Goal: Task Accomplishment & Management: Manage account settings

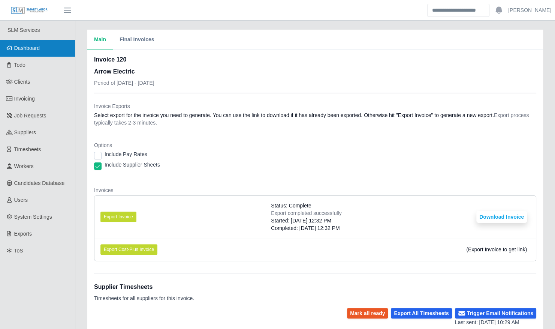
click at [35, 53] on link "Dashboard" at bounding box center [37, 48] width 75 height 17
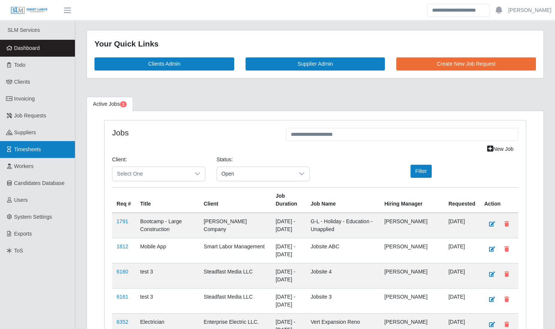
click at [54, 151] on link "Timesheets" at bounding box center [37, 149] width 75 height 17
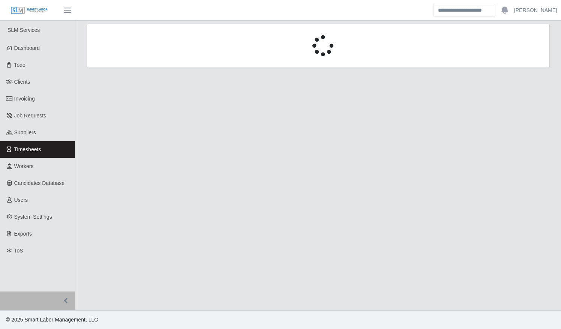
click at [142, 57] on div at bounding box center [318, 46] width 463 height 44
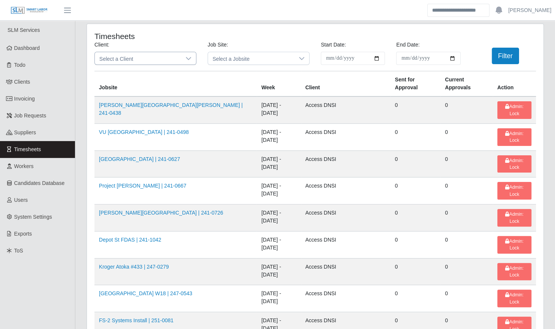
click at [139, 57] on span "Select a Client" at bounding box center [138, 58] width 86 height 12
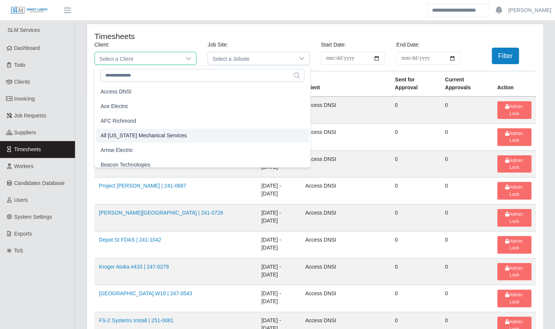
click at [136, 147] on li "Arrow Electric" at bounding box center [202, 150] width 213 height 14
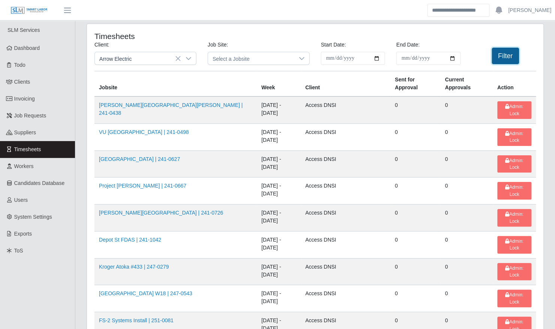
click at [508, 54] on button "Filter" at bounding box center [505, 56] width 27 height 16
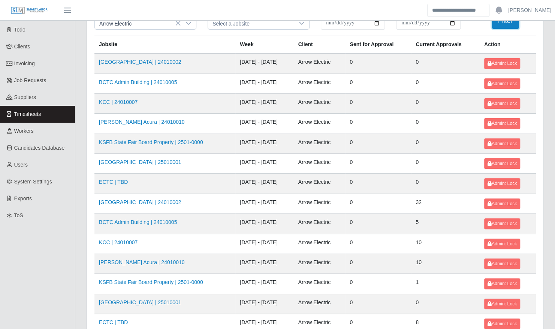
scroll to position [95, 0]
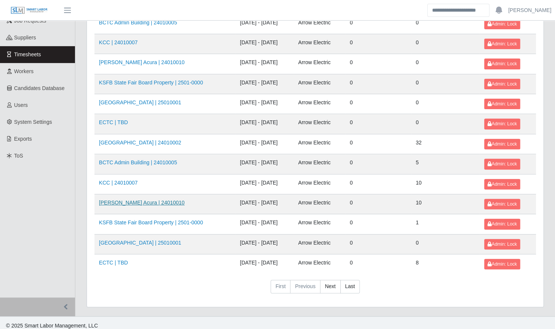
click at [147, 202] on link "[PERSON_NAME] Acura | 24010010" at bounding box center [142, 202] width 86 height 6
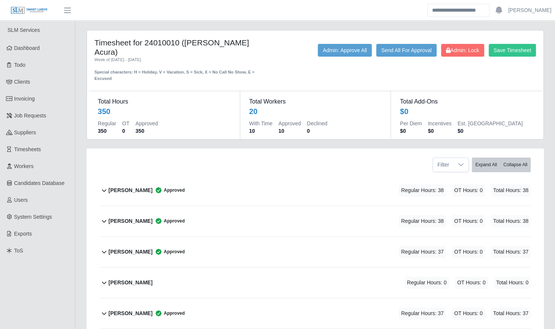
scroll to position [497, 0]
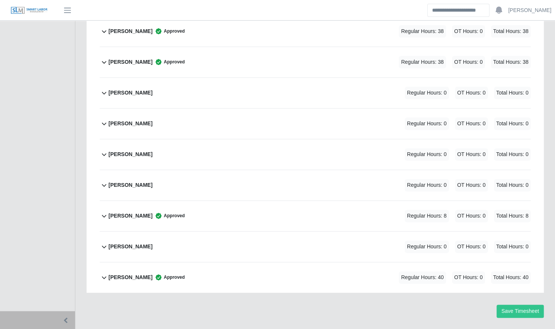
click at [205, 201] on div "Terrence Macklin Approved Regular Hours: 8 OT Hours: 0 Total Hours: 8" at bounding box center [320, 216] width 422 height 30
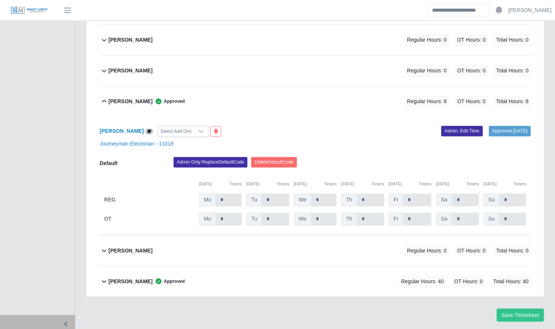
scroll to position [615, 0]
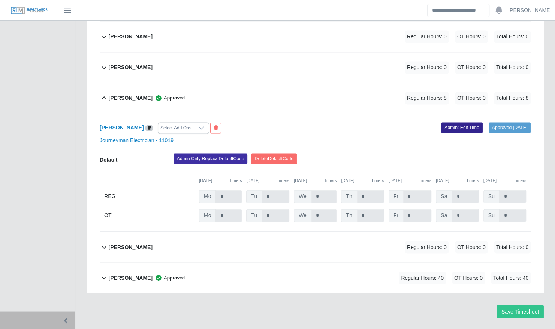
click at [462, 122] on link "Admin: Edit Time" at bounding box center [462, 127] width 42 height 10
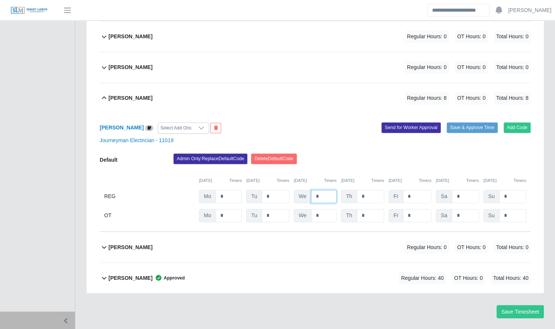
click at [319, 190] on input "*" at bounding box center [324, 196] width 26 height 13
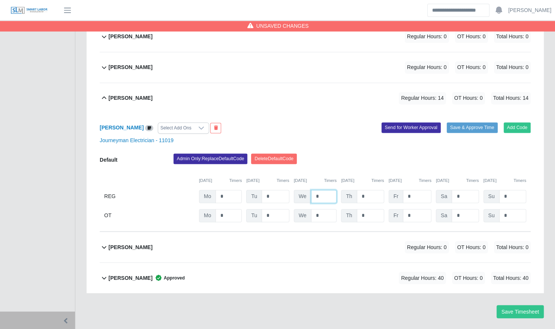
type input "*"
click at [414, 190] on input "*" at bounding box center [417, 196] width 28 height 13
type input "*"
click at [483, 122] on button "Save & Approve Time" at bounding box center [472, 127] width 51 height 10
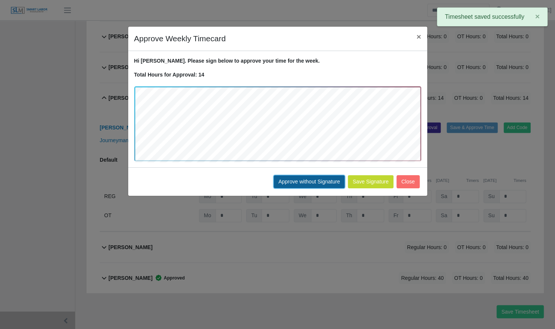
click at [328, 181] on button "Approve without Signature" at bounding box center [309, 181] width 71 height 13
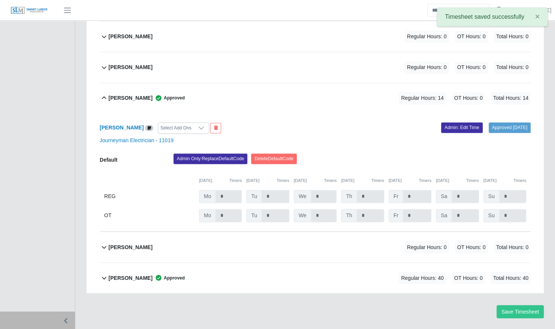
click at [220, 83] on div "Terrence Macklin Approved Regular Hours: 14 OT Hours: 0 Total Hours: 14" at bounding box center [320, 98] width 422 height 30
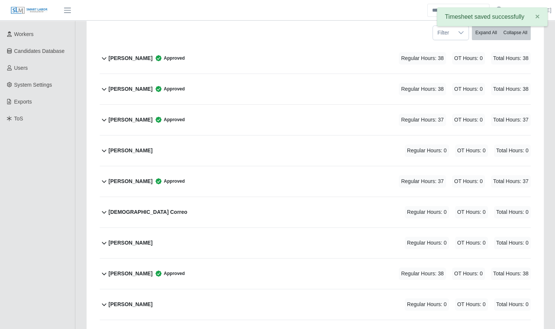
scroll to position [0, 0]
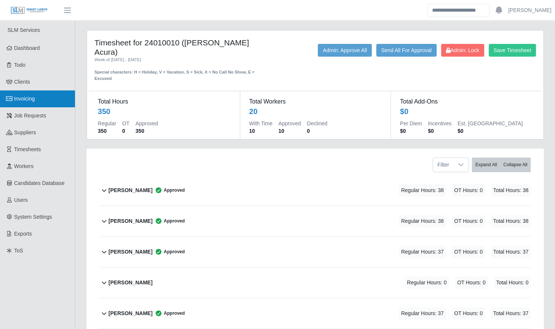
click at [43, 103] on link "Invoicing" at bounding box center [37, 98] width 75 height 17
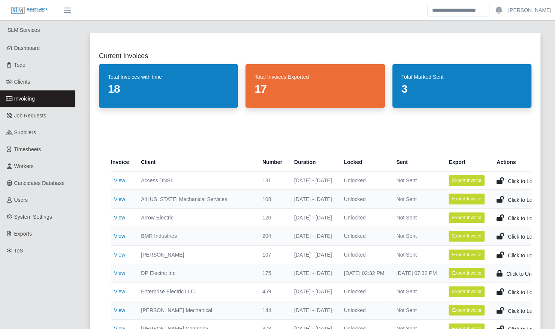
click at [123, 217] on link "View" at bounding box center [119, 217] width 11 height 6
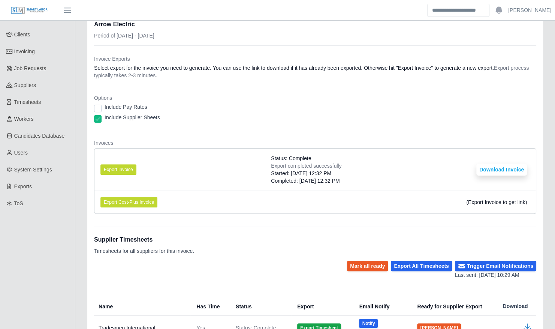
scroll to position [48, 0]
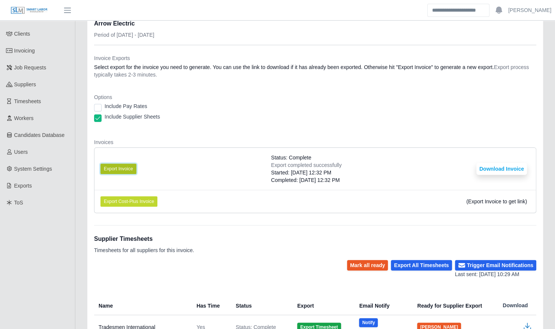
click at [127, 168] on button "Export Invoice" at bounding box center [118, 168] width 36 height 10
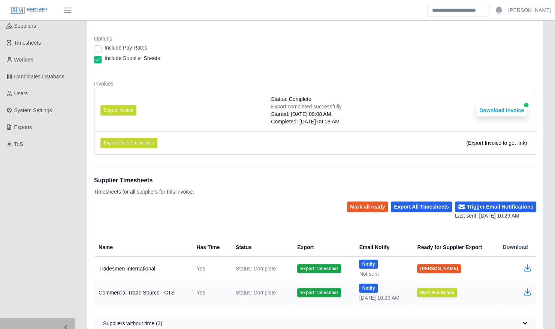
scroll to position [122, 0]
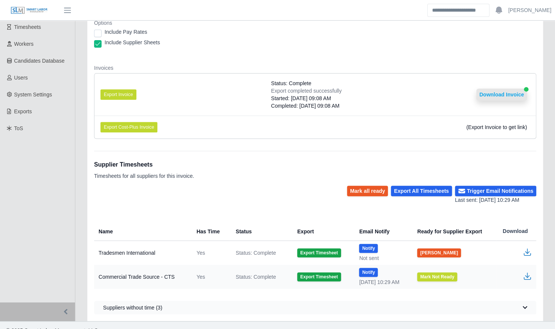
click at [505, 95] on button "Download Invoice" at bounding box center [502, 94] width 51 height 12
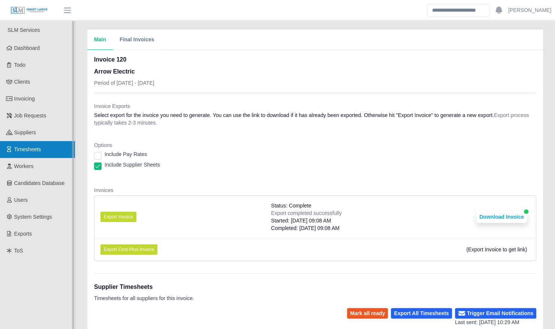
click at [35, 150] on span "Timesheets" at bounding box center [27, 149] width 27 height 6
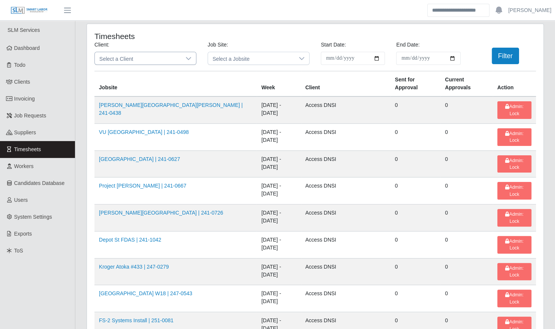
click at [136, 58] on span "Select a Client" at bounding box center [138, 58] width 86 height 12
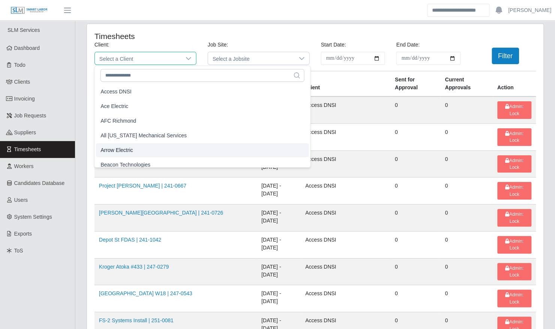
click at [133, 146] on li "Arrow Electric" at bounding box center [202, 150] width 213 height 14
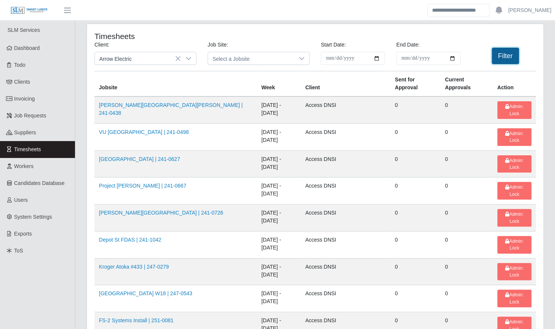
click at [517, 57] on button "Filter" at bounding box center [505, 56] width 27 height 16
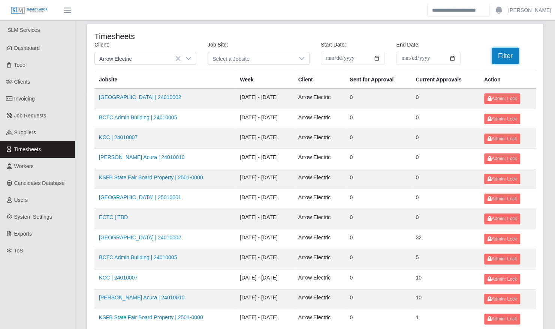
scroll to position [95, 0]
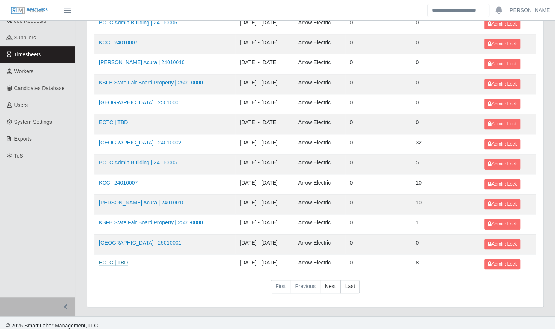
click at [118, 259] on link "ECTC | TBD" at bounding box center [113, 262] width 29 height 6
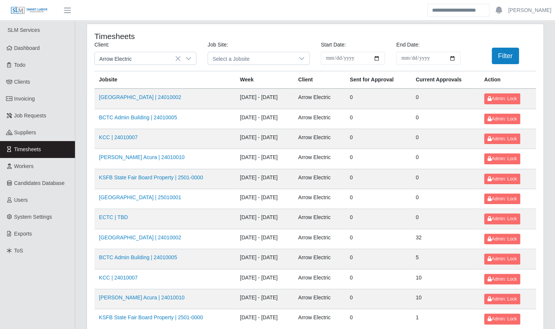
scroll to position [95, 0]
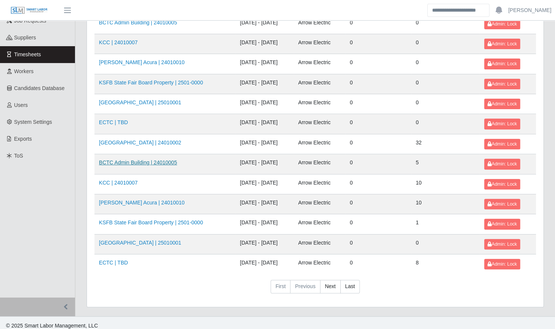
click at [159, 159] on link "BCTC Admin Building | 24010005" at bounding box center [138, 162] width 78 height 6
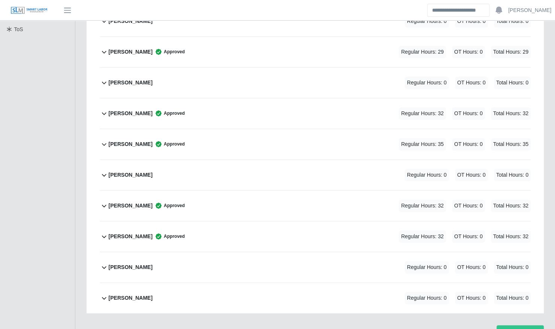
scroll to position [221, 0]
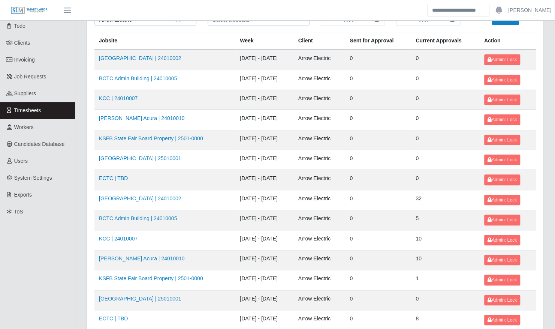
scroll to position [95, 0]
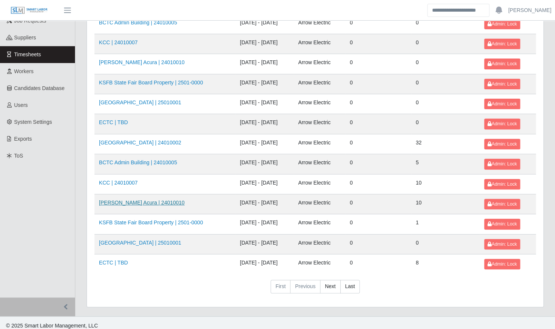
click at [127, 199] on link "Neill Huffman Acura | 24010010" at bounding box center [142, 202] width 86 height 6
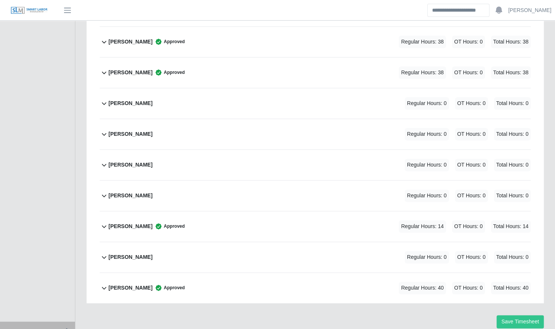
scroll to position [496, 0]
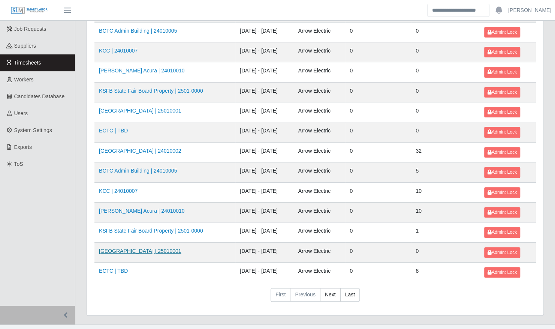
scroll to position [95, 0]
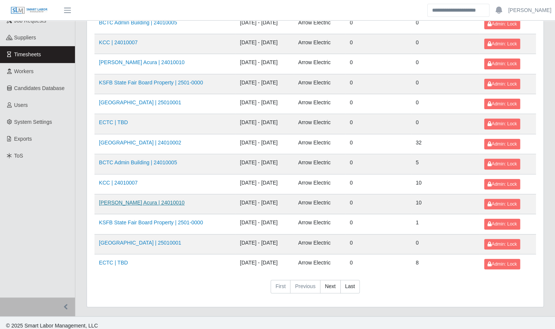
click at [145, 199] on link "Neill Huffman Acura | 24010010" at bounding box center [142, 202] width 86 height 6
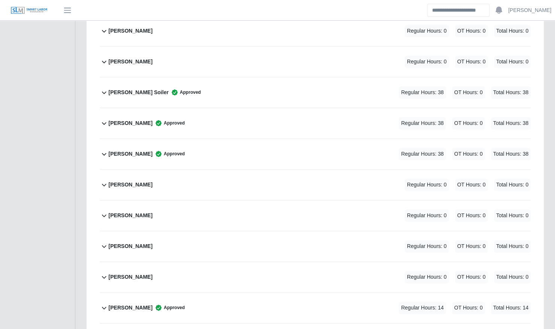
scroll to position [497, 0]
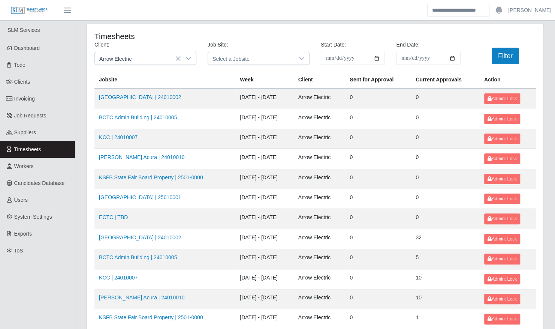
scroll to position [95, 0]
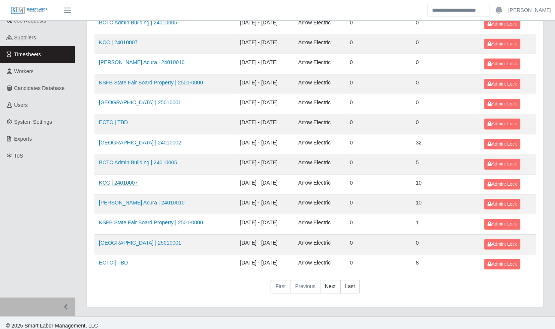
click at [123, 180] on link "KCC | 24010007" at bounding box center [118, 183] width 39 height 6
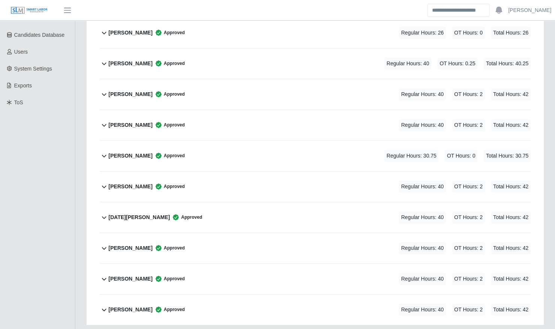
scroll to position [191, 0]
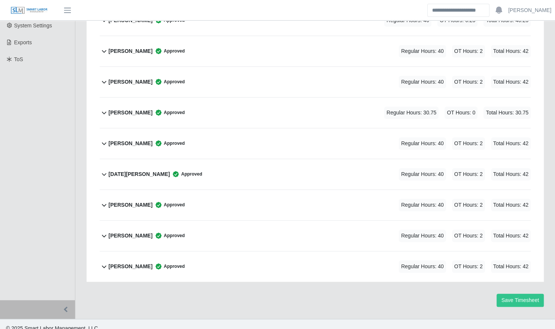
click at [138, 109] on b "Michael Ayes" at bounding box center [131, 113] width 44 height 8
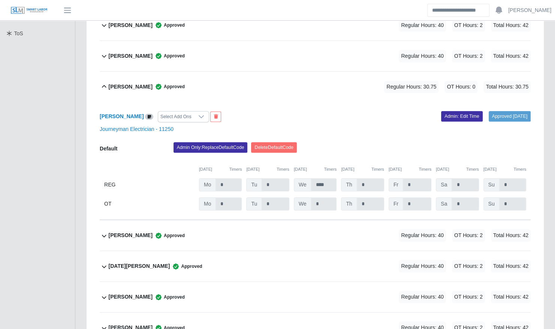
scroll to position [217, 0]
click at [447, 111] on link "Admin: Edit Time" at bounding box center [462, 116] width 42 height 10
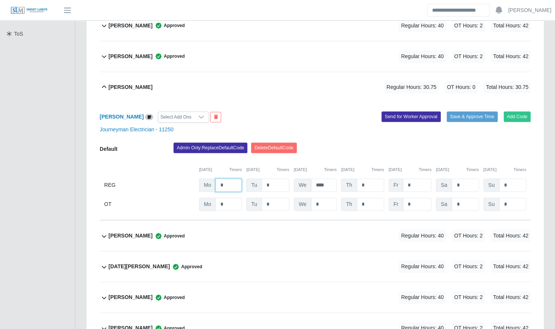
click at [230, 178] on input "*" at bounding box center [229, 184] width 26 height 13
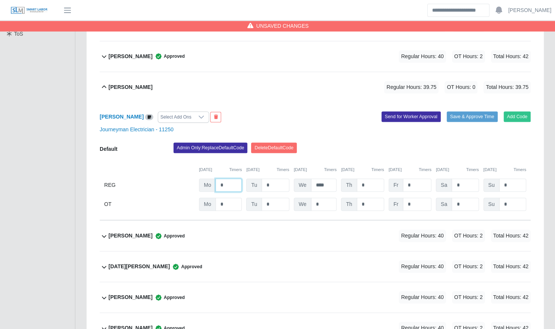
type input "*"
click at [370, 144] on div "Admin Only: Replace Default Code Delete Default Code" at bounding box center [352, 149] width 369 height 15
click at [457, 111] on button "Save & Approve Time" at bounding box center [472, 116] width 51 height 10
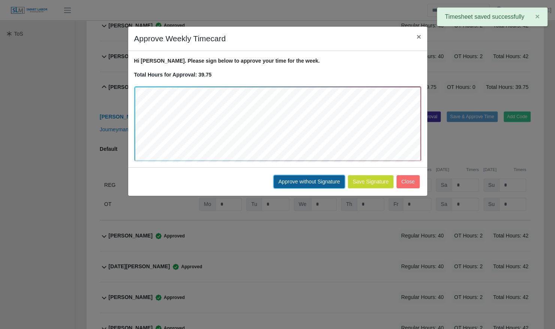
click at [304, 178] on button "Approve without Signature" at bounding box center [309, 181] width 71 height 13
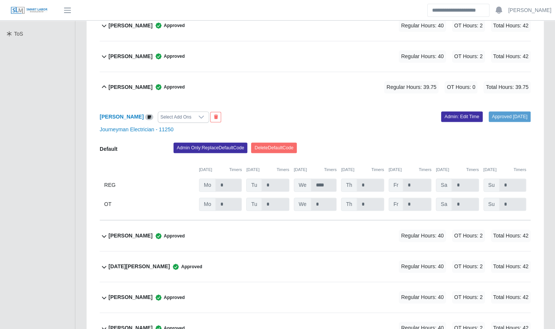
click at [133, 83] on b "Michael Ayes" at bounding box center [131, 87] width 44 height 8
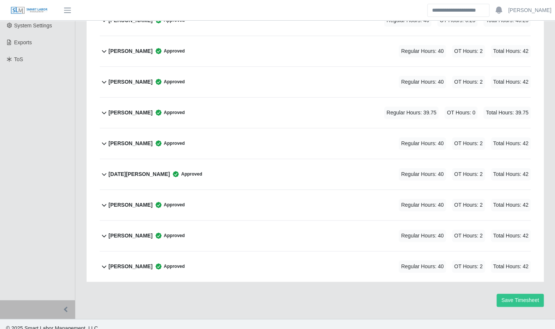
click at [123, 79] on div "Luke Riley Approved" at bounding box center [147, 82] width 76 height 12
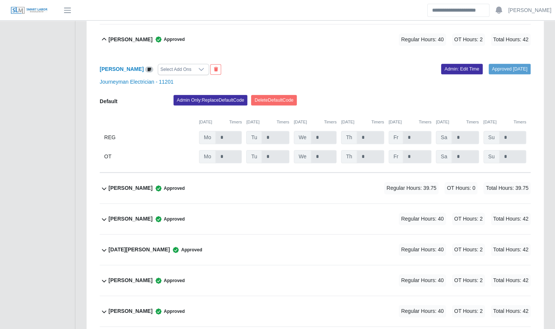
scroll to position [231, 0]
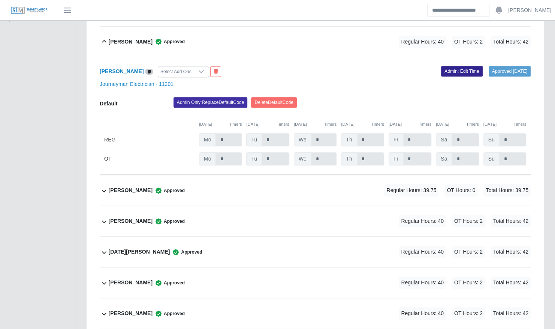
click at [456, 66] on link "Admin: Edit Time" at bounding box center [462, 71] width 42 height 10
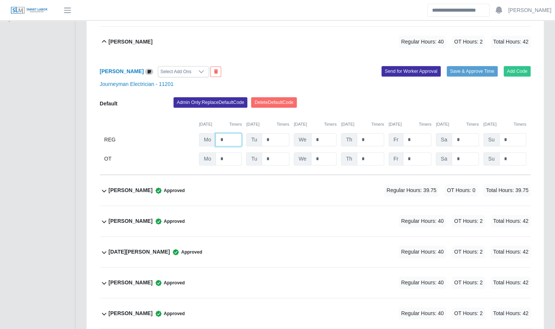
click at [224, 133] on input "*" at bounding box center [229, 139] width 26 height 13
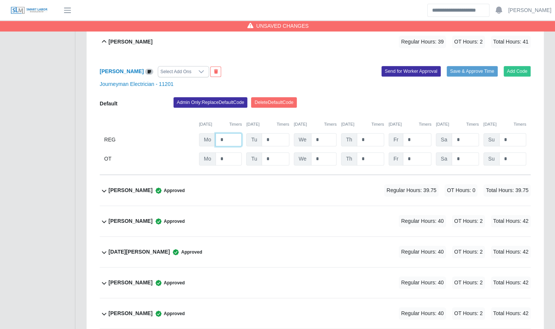
type input "*"
click at [365, 102] on div "Admin Only: Replace Default Code Delete Default Code" at bounding box center [352, 104] width 369 height 15
click at [475, 66] on button "Save & Approve Time" at bounding box center [472, 71] width 51 height 10
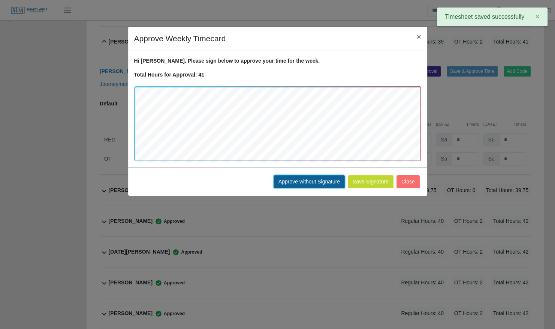
click at [307, 182] on button "Approve without Signature" at bounding box center [309, 181] width 71 height 13
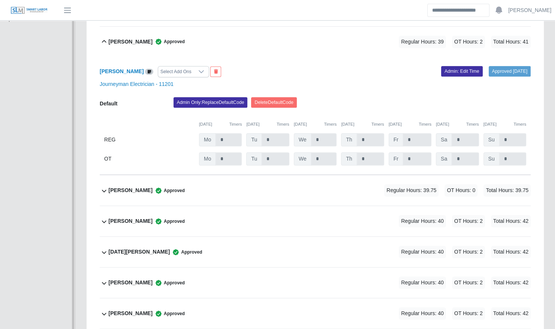
scroll to position [0, 0]
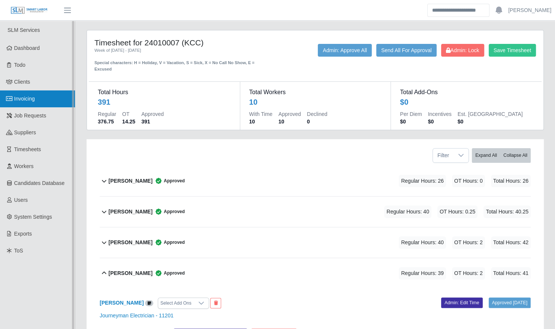
click at [42, 101] on link "Invoicing" at bounding box center [37, 98] width 75 height 17
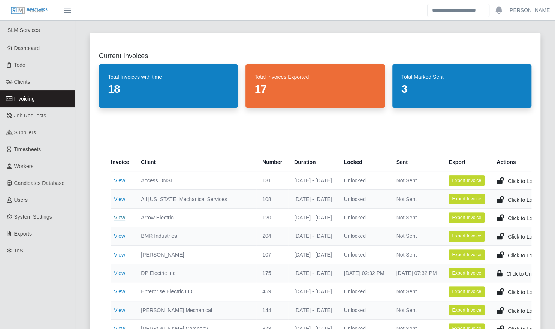
click at [120, 217] on link "View" at bounding box center [119, 217] width 11 height 6
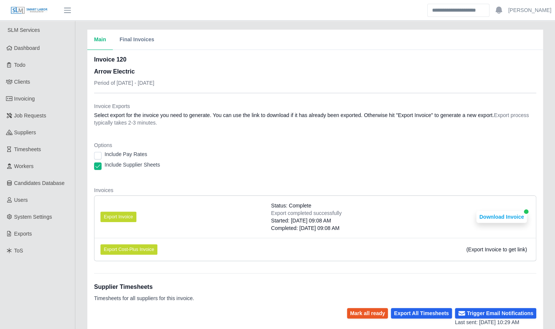
scroll to position [132, 0]
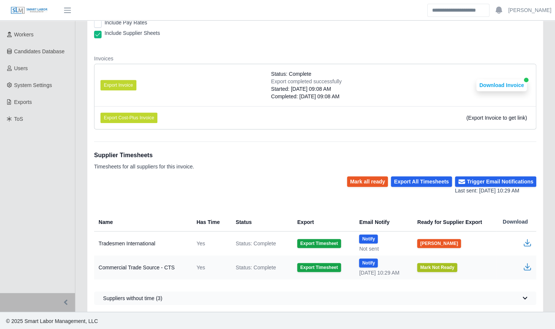
click at [432, 268] on button "Mark Not Ready" at bounding box center [437, 267] width 40 height 9
drag, startPoint x: 435, startPoint y: 265, endPoint x: 378, endPoint y: 202, distance: 85.7
click at [378, 202] on div "Supplier Timesheets Timesheets for all suppliers for this invoice. [PERSON_NAME…" at bounding box center [315, 222] width 442 height 163
click at [432, 264] on button "[PERSON_NAME]" at bounding box center [439, 267] width 44 height 9
click at [366, 259] on button "Notify" at bounding box center [368, 262] width 19 height 9
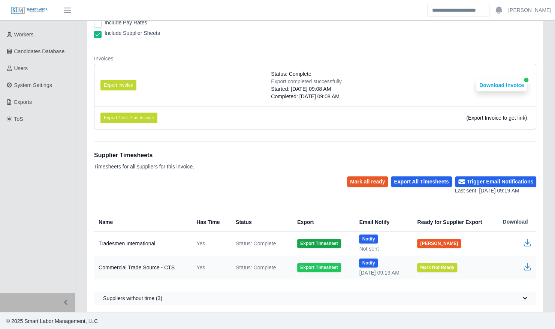
click at [321, 266] on button "Export Timesheet" at bounding box center [318, 267] width 43 height 9
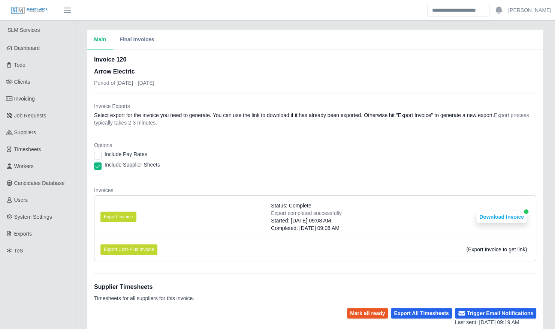
scroll to position [132, 0]
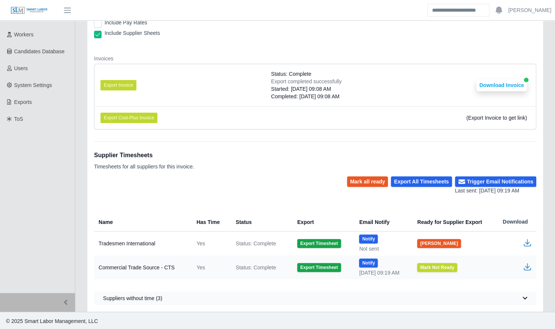
click at [526, 269] on icon "button" at bounding box center [527, 266] width 9 height 9
click at [361, 264] on button "Notify" at bounding box center [368, 262] width 19 height 9
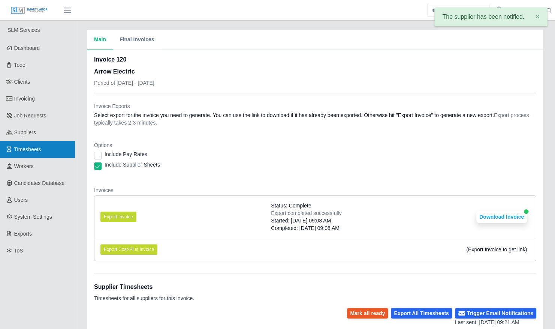
click at [40, 146] on span "Timesheets" at bounding box center [27, 149] width 27 height 6
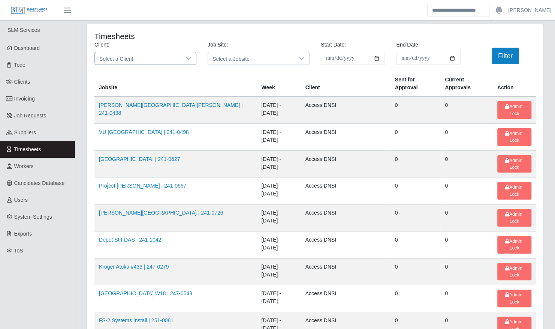
click at [150, 57] on span "Select a Client" at bounding box center [138, 58] width 86 height 12
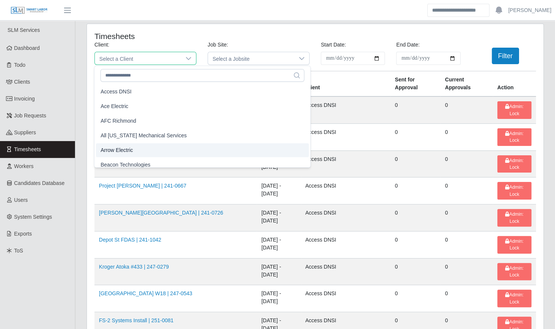
click at [136, 148] on li "Arrow Electric" at bounding box center [202, 150] width 213 height 14
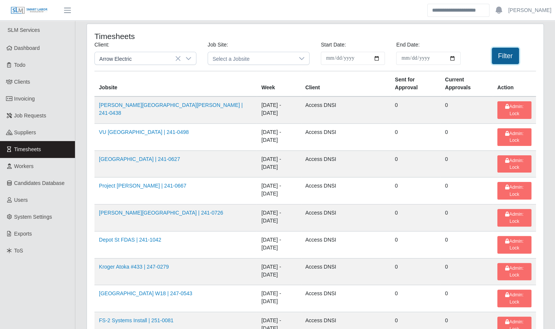
click at [510, 58] on button "Filter" at bounding box center [505, 56] width 27 height 16
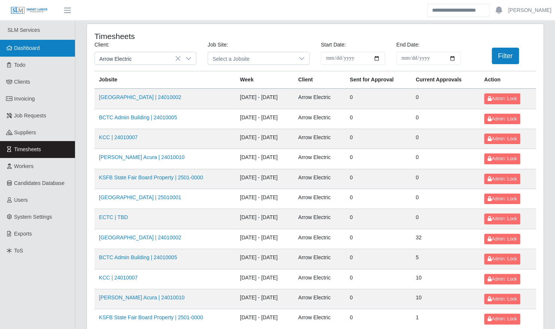
click at [35, 55] on link "Dashboard" at bounding box center [37, 48] width 75 height 17
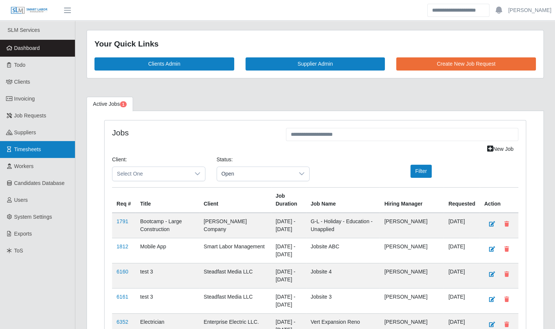
click at [46, 149] on link "Timesheets" at bounding box center [37, 149] width 75 height 17
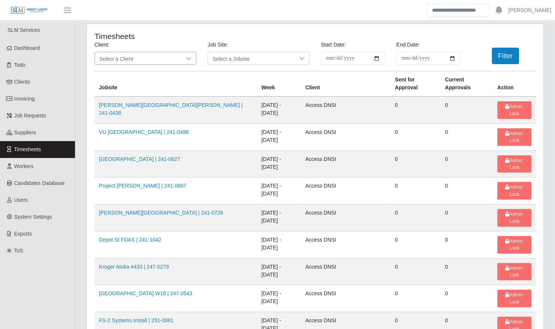
click at [123, 64] on span "Select a Client" at bounding box center [138, 58] width 86 height 12
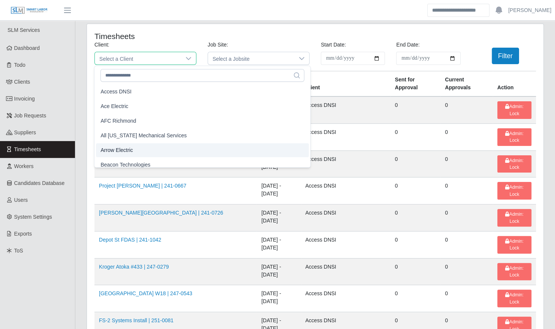
click at [130, 147] on span "Arrow Electric" at bounding box center [116, 150] width 32 height 8
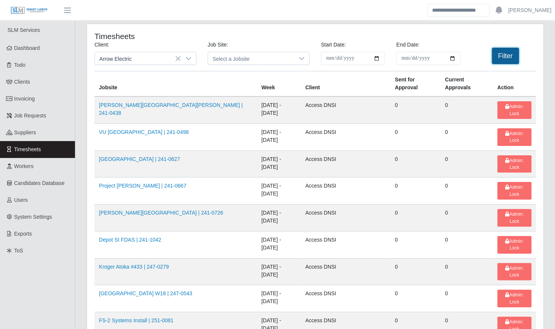
click at [493, 62] on button "Filter" at bounding box center [505, 56] width 27 height 16
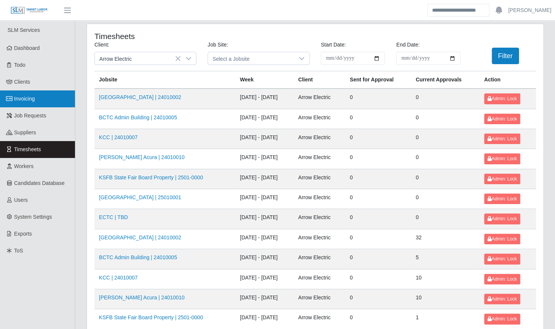
click at [30, 100] on span "Invoicing" at bounding box center [24, 99] width 21 height 6
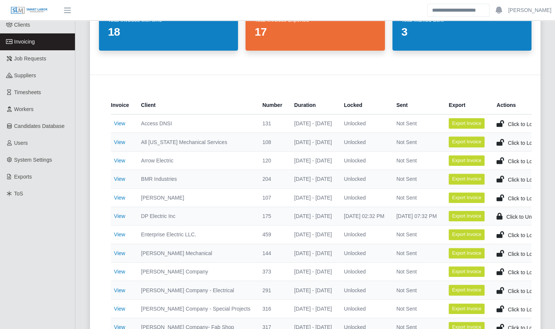
scroll to position [57, 0]
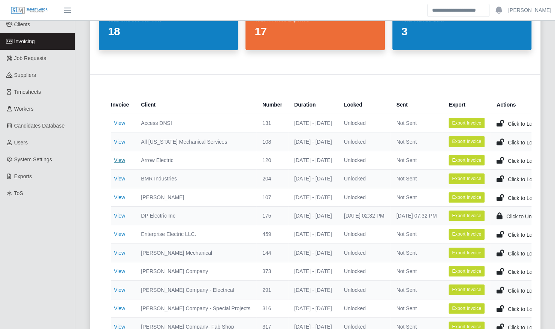
click at [119, 160] on link "View" at bounding box center [119, 160] width 11 height 6
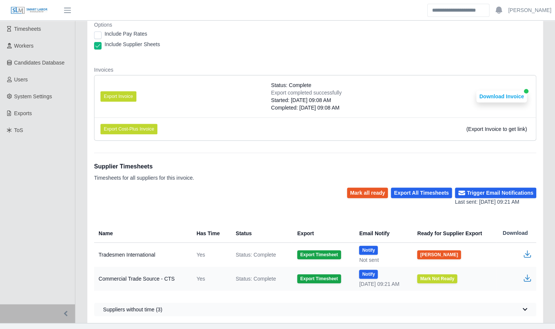
scroll to position [132, 0]
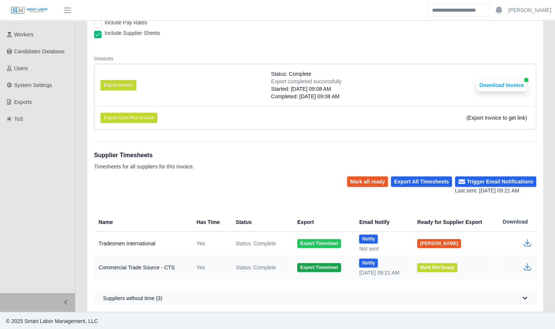
click at [314, 240] on button "Export Timesheet" at bounding box center [318, 243] width 43 height 9
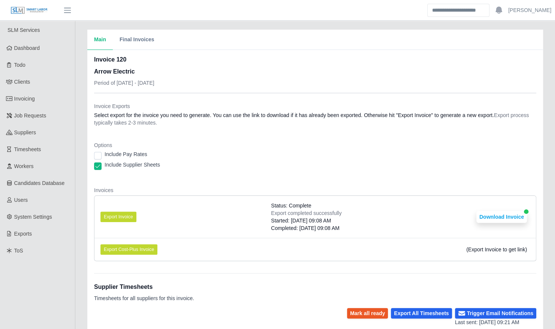
scroll to position [132, 0]
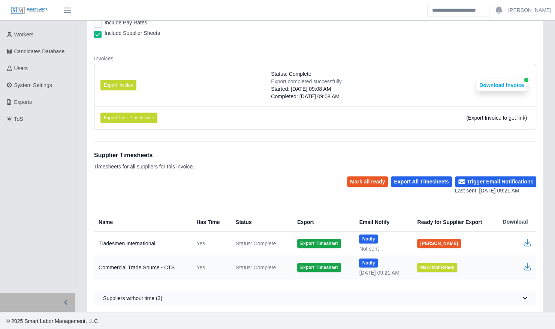
click at [530, 243] on icon "button" at bounding box center [527, 242] width 9 height 9
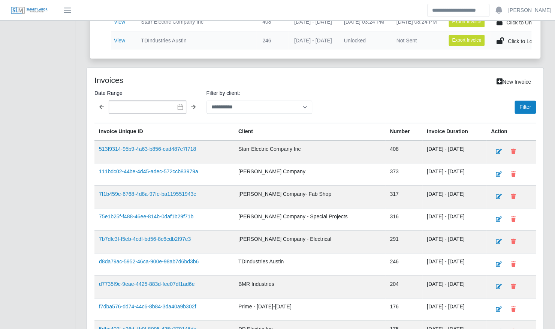
scroll to position [454, 0]
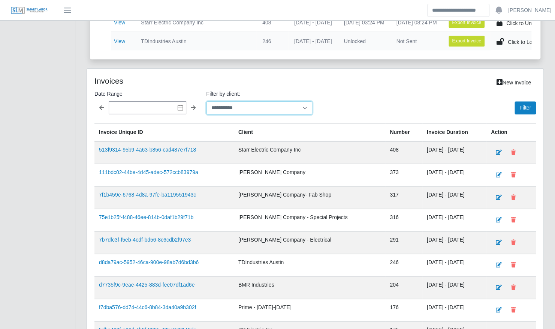
click at [223, 111] on select "**********" at bounding box center [260, 107] width 106 height 13
select select "**********"
click at [207, 101] on select "**********" at bounding box center [260, 107] width 106 height 13
click at [526, 107] on button "Filter" at bounding box center [525, 107] width 21 height 13
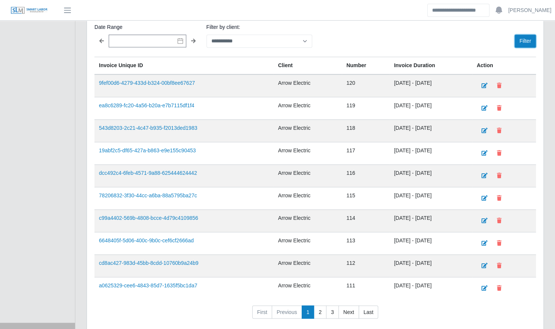
scroll to position [548, 0]
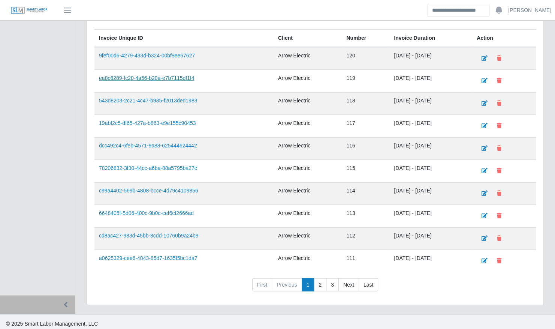
click at [166, 78] on link "ea8c6289-fc20-4a56-b20a-e7b7115df1f4" at bounding box center [147, 78] width 96 height 6
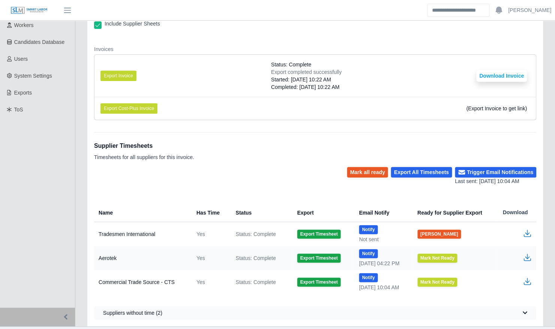
scroll to position [156, 0]
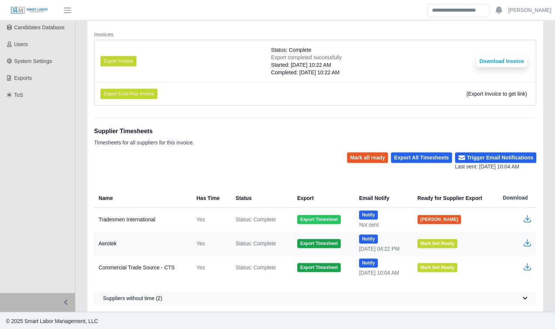
click at [318, 218] on button "Export Timesheet" at bounding box center [318, 219] width 43 height 9
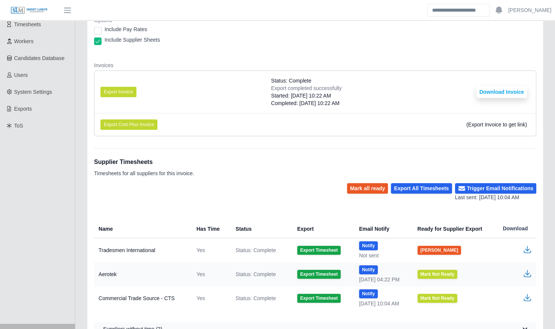
scroll to position [156, 0]
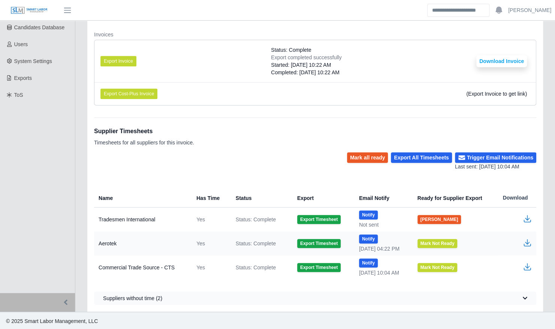
click at [525, 216] on icon "button" at bounding box center [527, 218] width 9 height 9
